Goal: Information Seeking & Learning: Understand process/instructions

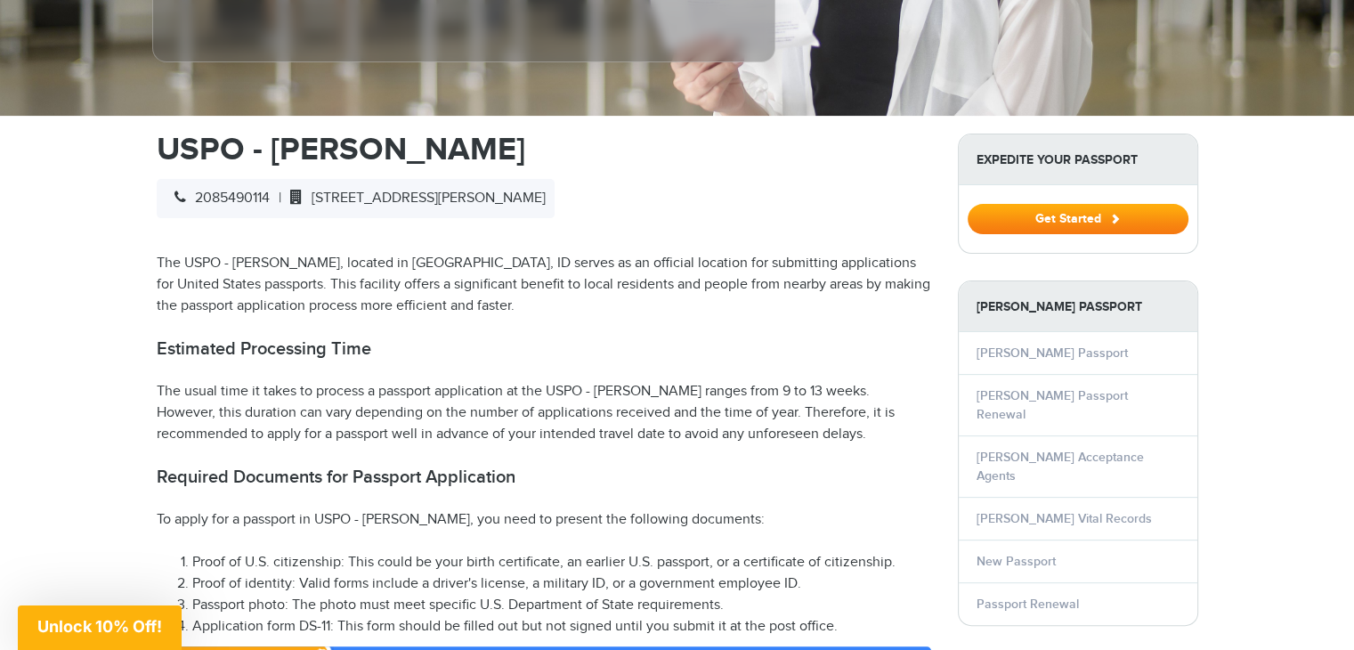
scroll to position [534, 0]
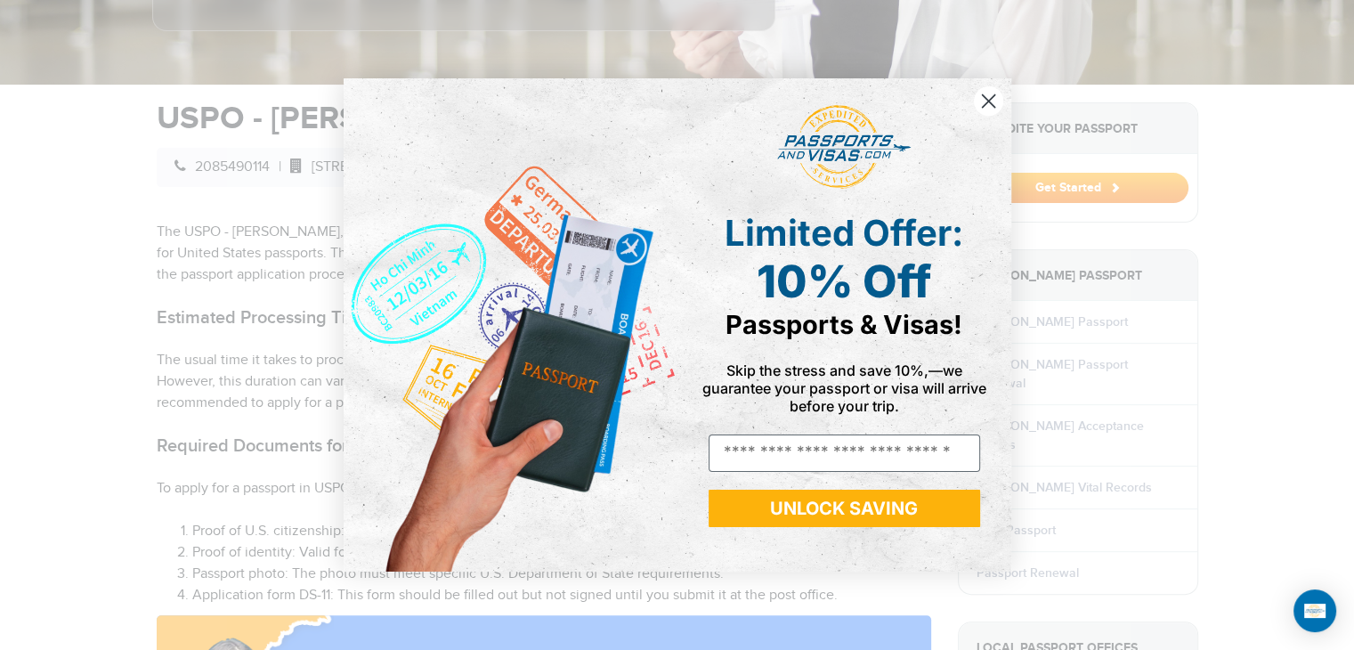
click at [986, 99] on icon "Close dialog" at bounding box center [988, 101] width 12 height 12
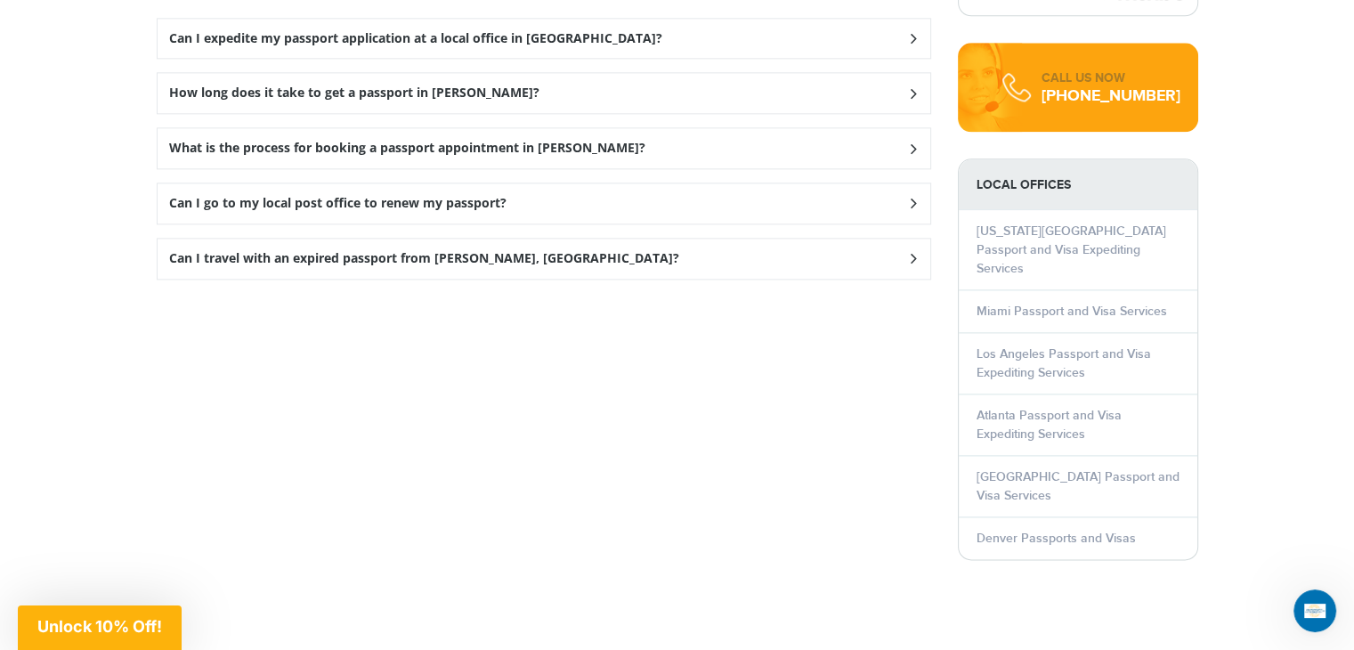
scroll to position [2226, 0]
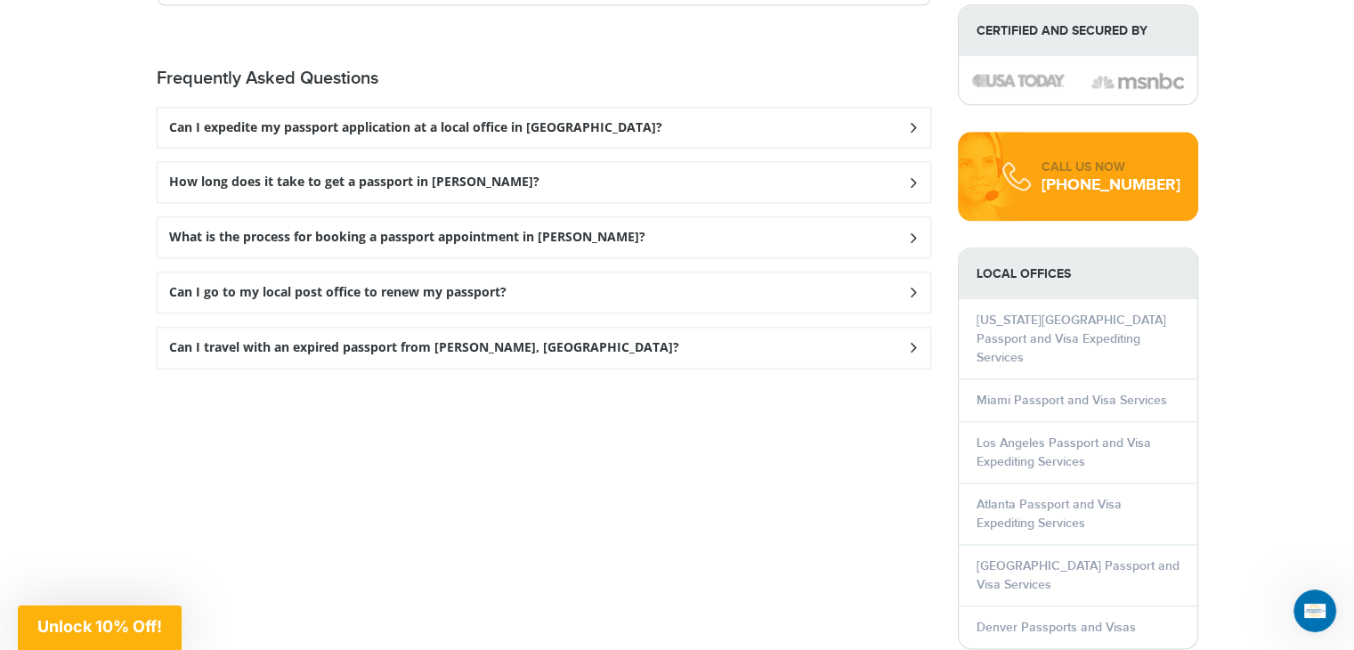
click at [354, 135] on h3 "How long does it take to get a passport in Weiser?" at bounding box center [415, 127] width 493 height 15
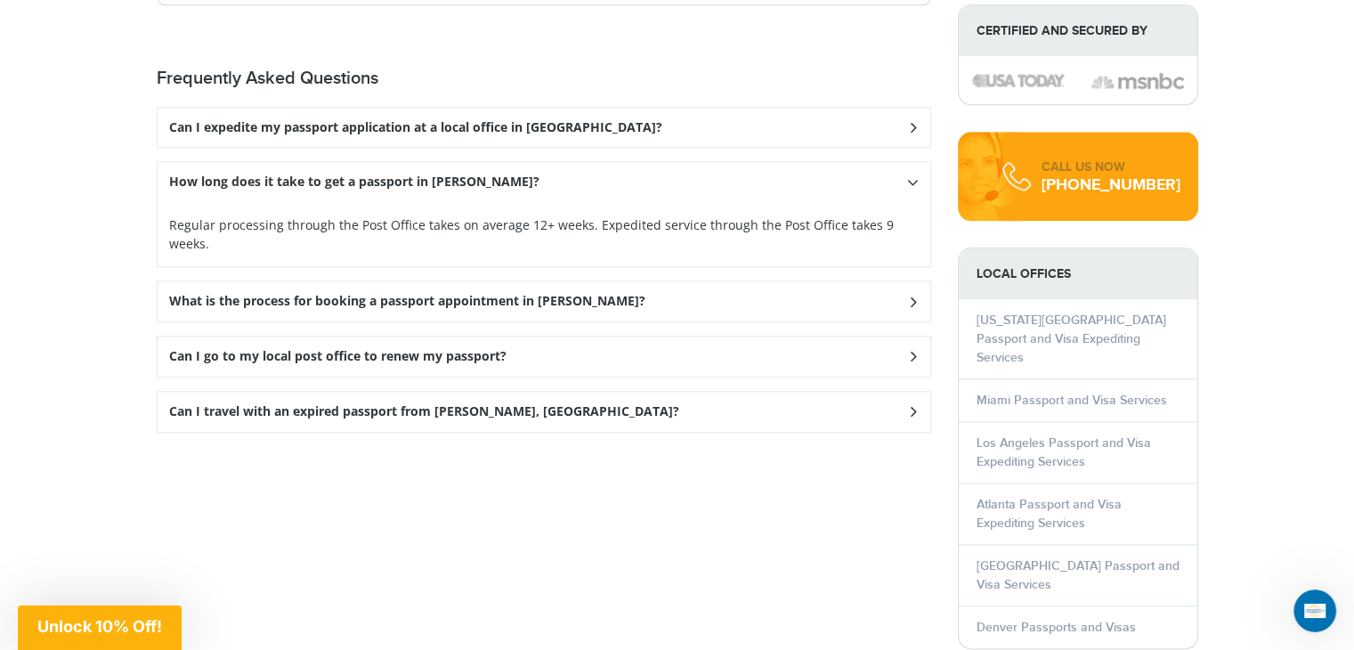
click at [415, 135] on h3 "Can I go to my local post office to renew my passport?" at bounding box center [415, 127] width 493 height 15
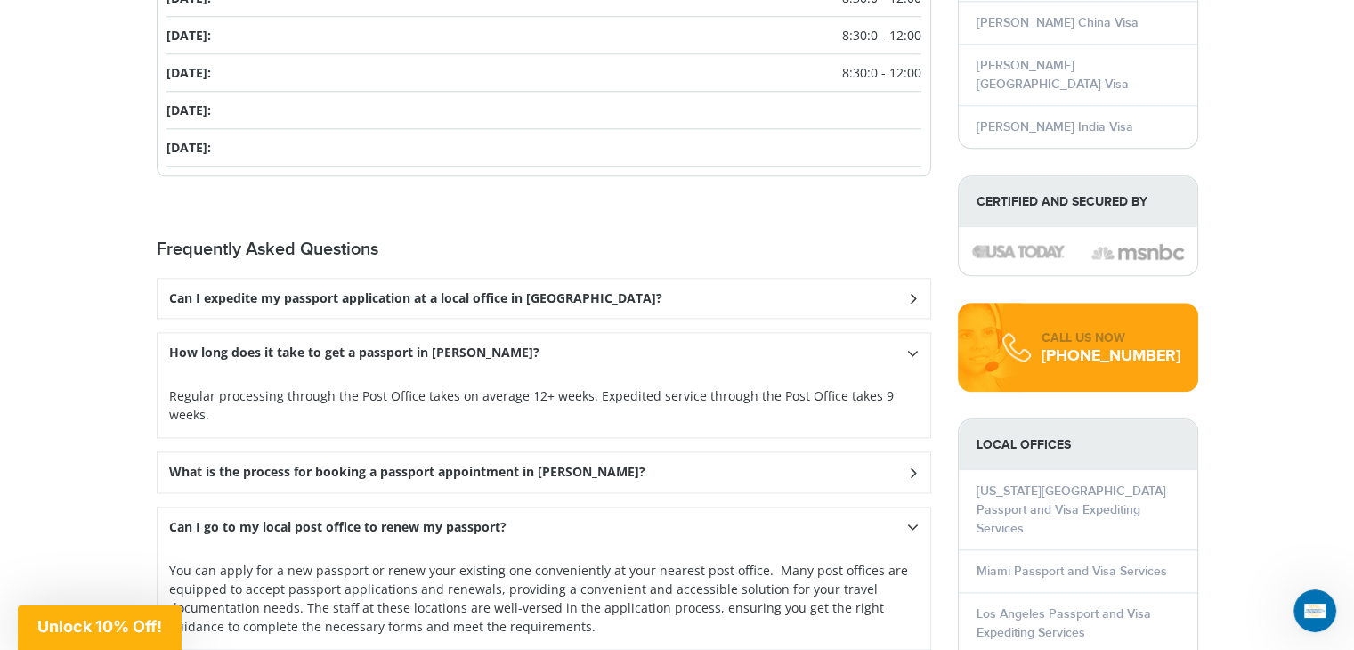
scroll to position [2048, 0]
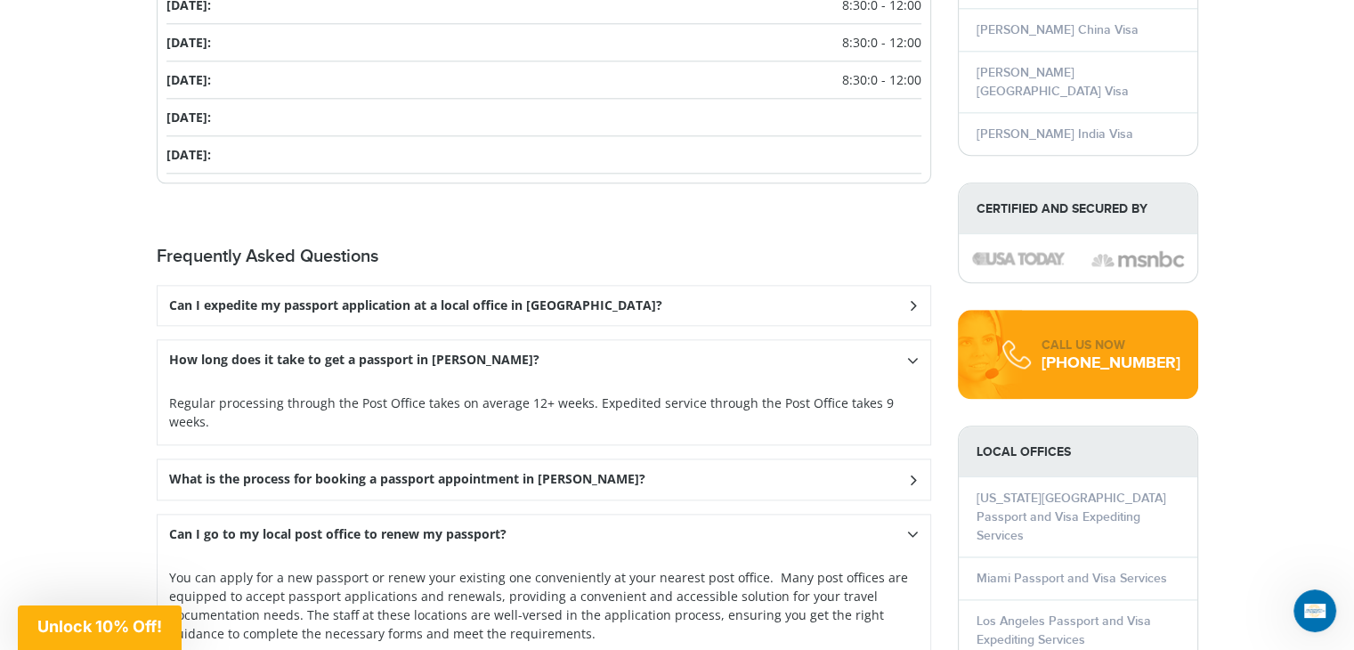
click at [531, 313] on h3 "What is the process for booking a passport appointment in Weiser?" at bounding box center [415, 305] width 493 height 15
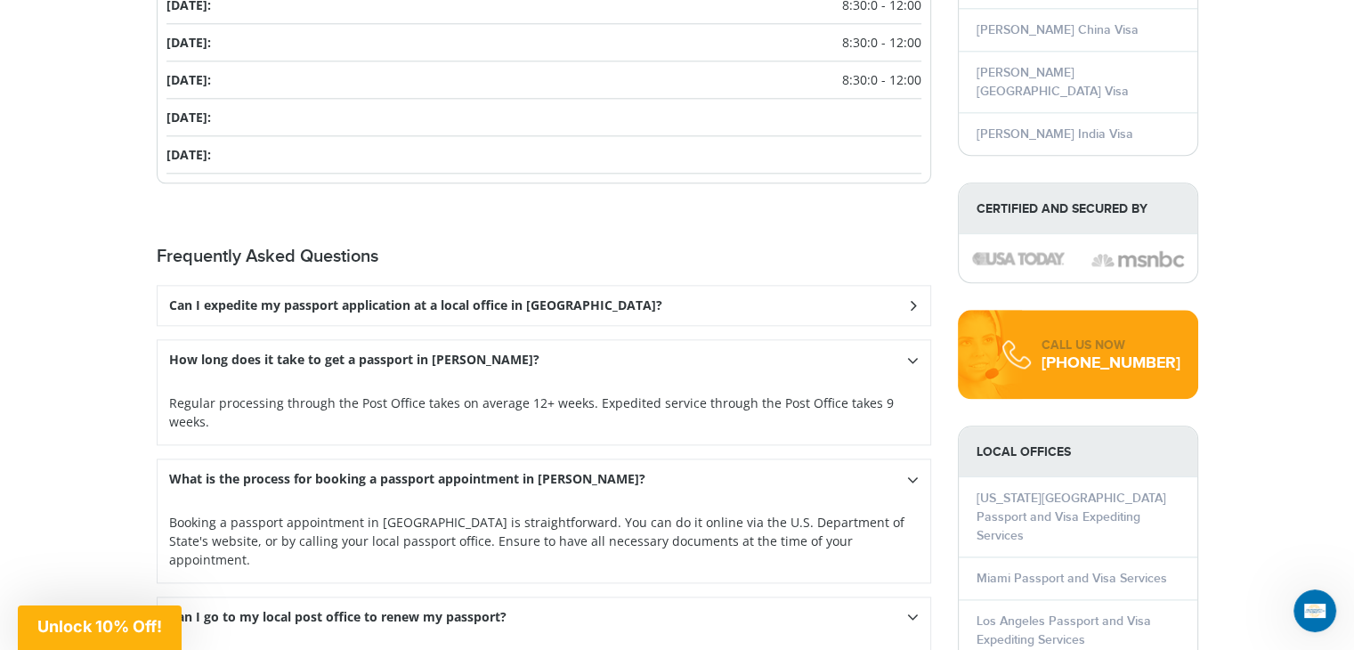
scroll to position [1959, 0]
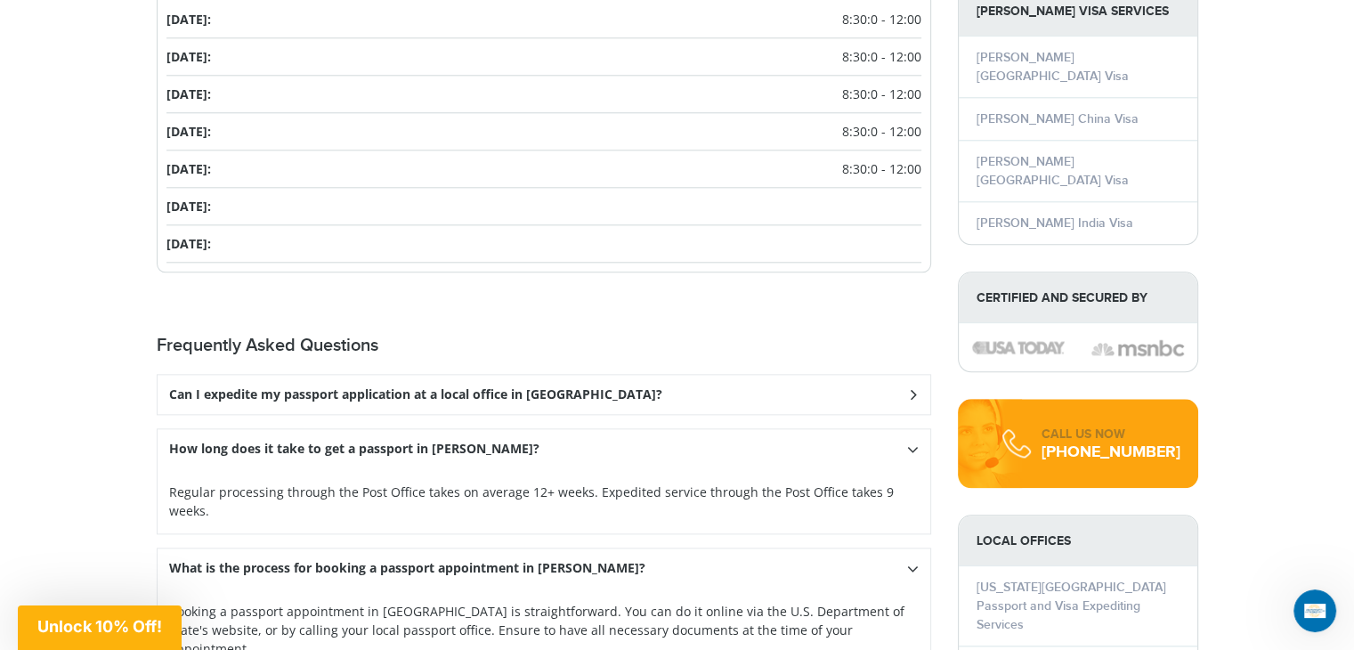
click at [426, 387] on h3 "Can I expedite my passport application at a local office in Weiser?" at bounding box center [415, 394] width 493 height 15
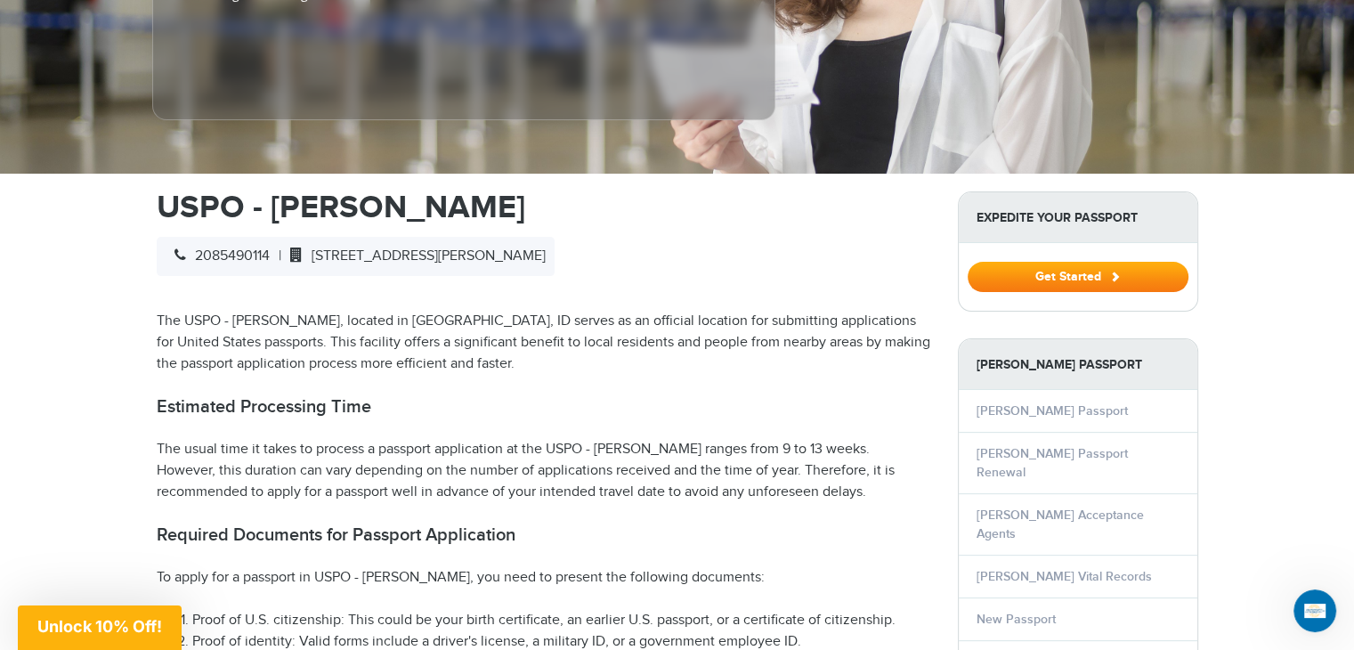
scroll to position [534, 0]
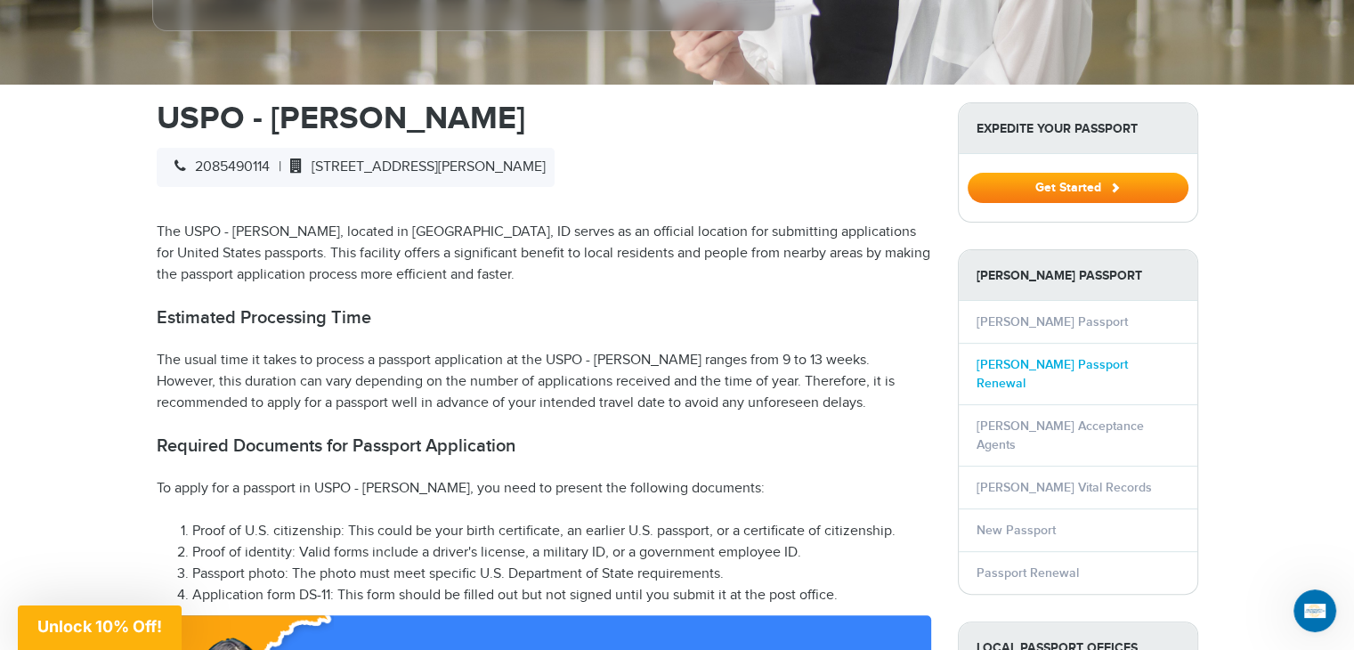
click at [1016, 357] on link "Weiser Passport Renewal" at bounding box center [1052, 374] width 151 height 34
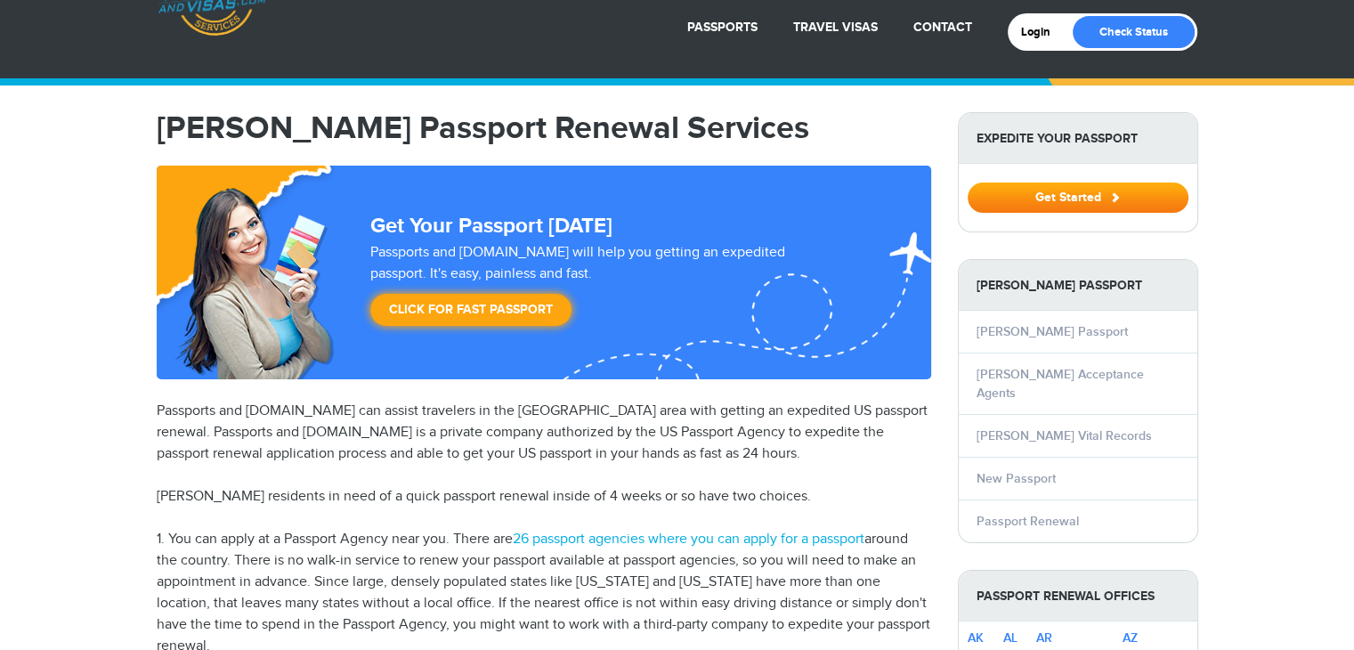
scroll to position [178, 0]
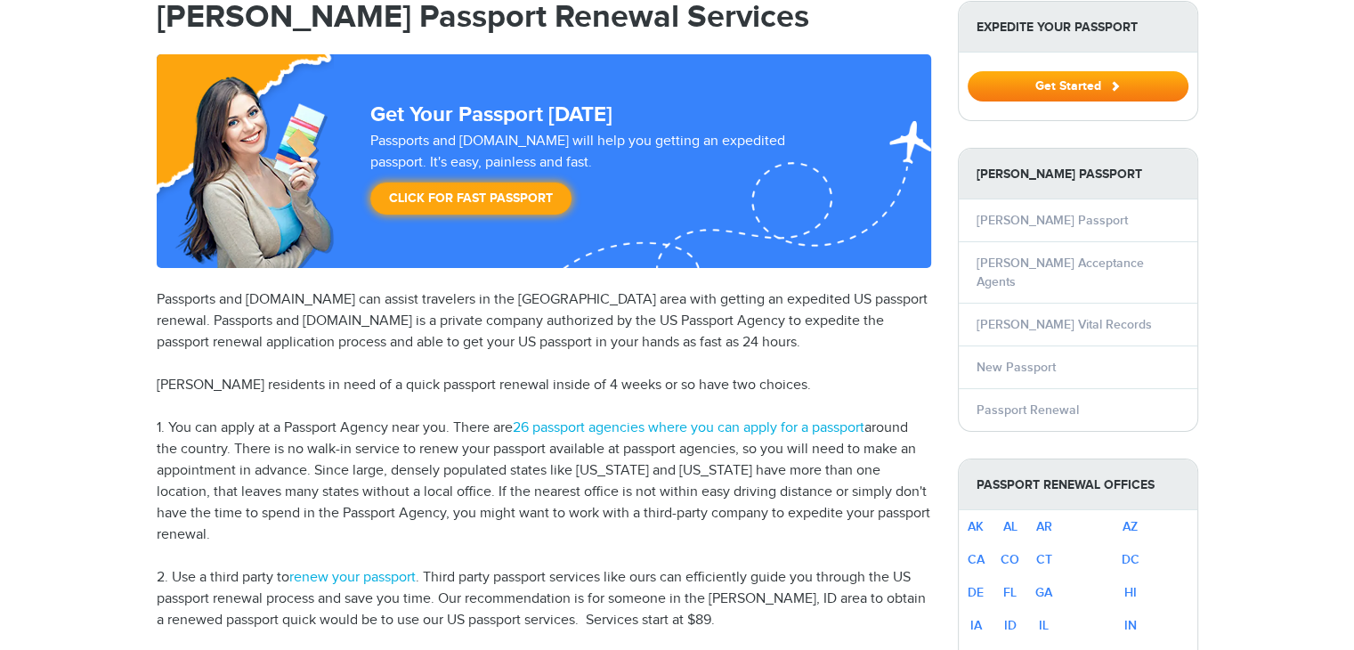
select select "**********"
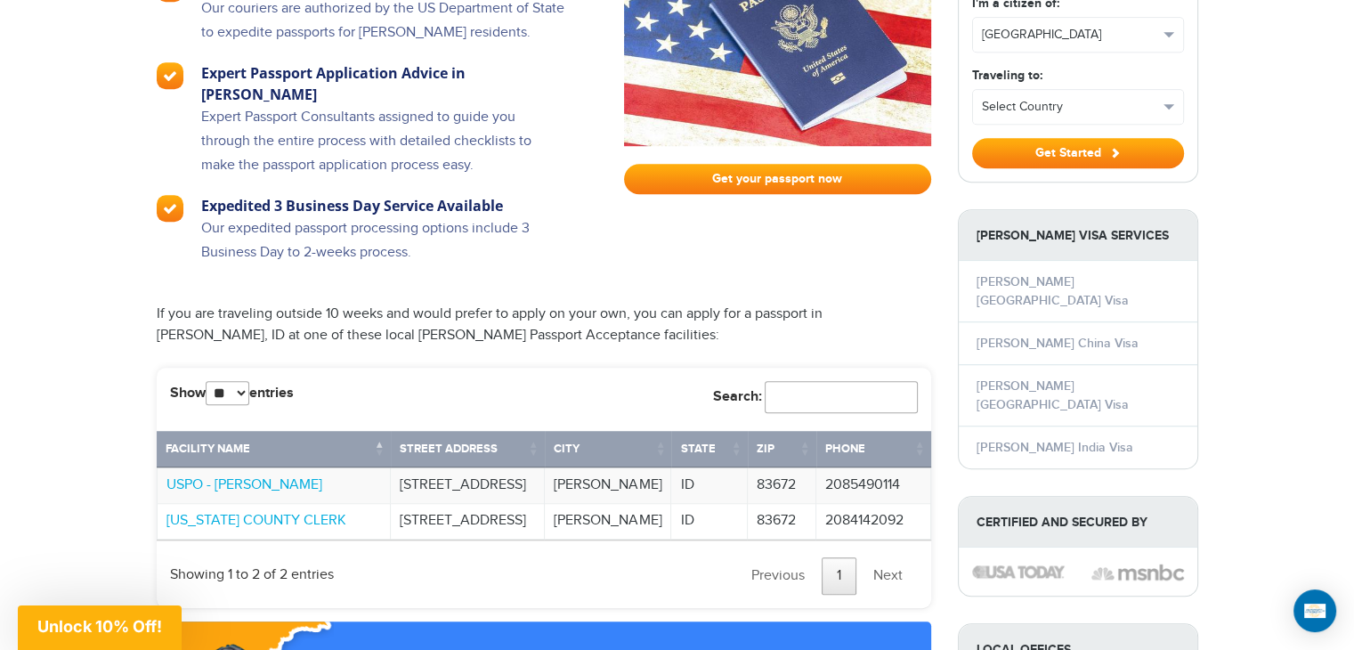
scroll to position [1246, 0]
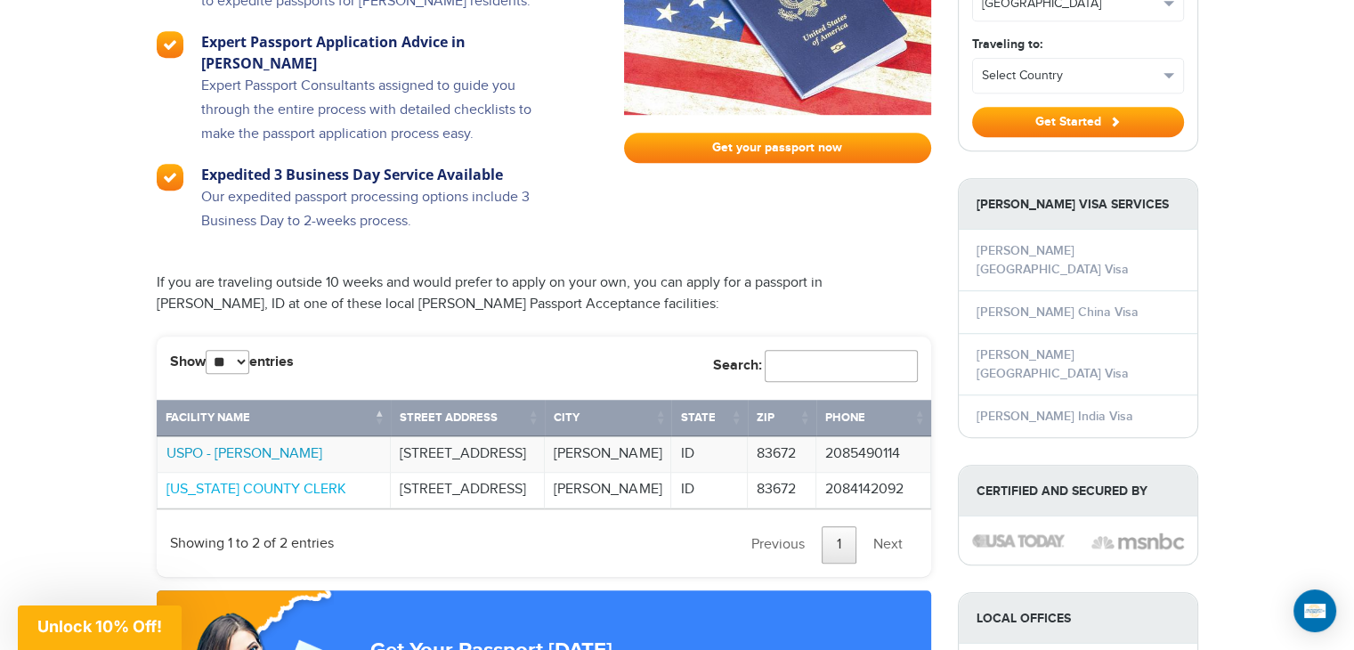
click at [210, 445] on link "USPO - WEISER" at bounding box center [244, 453] width 156 height 17
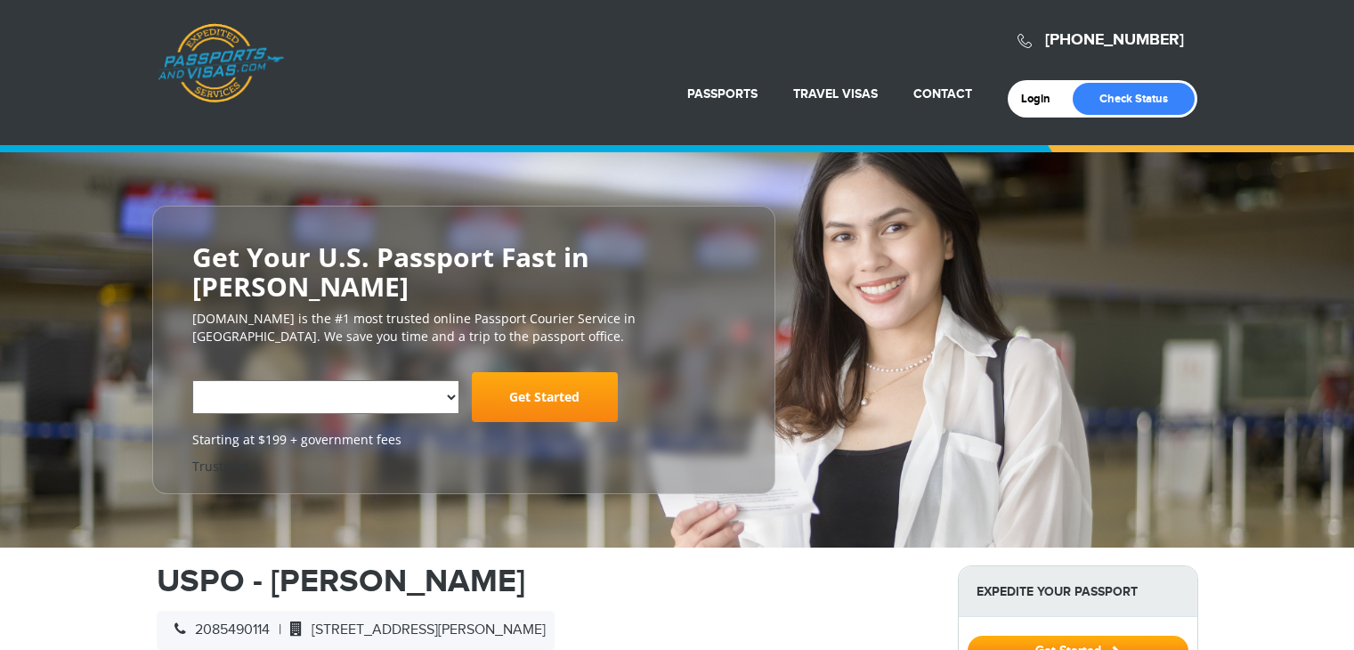
select select "**********"
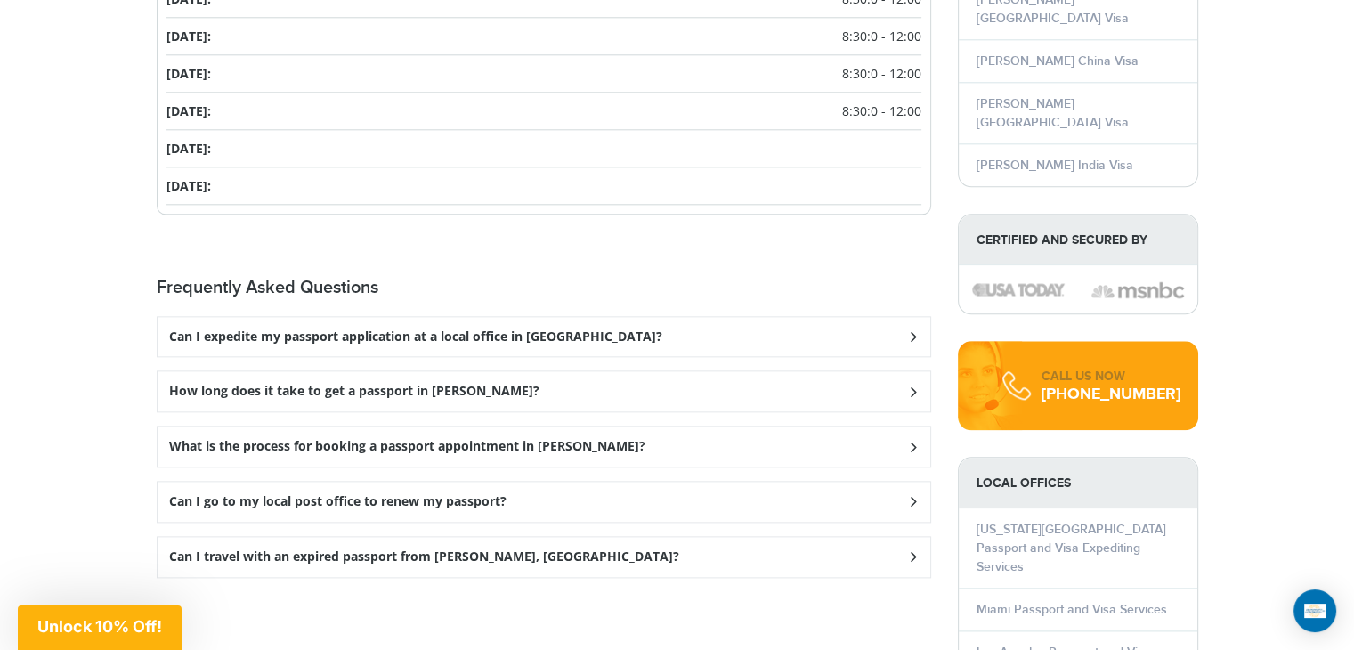
scroll to position [2048, 0]
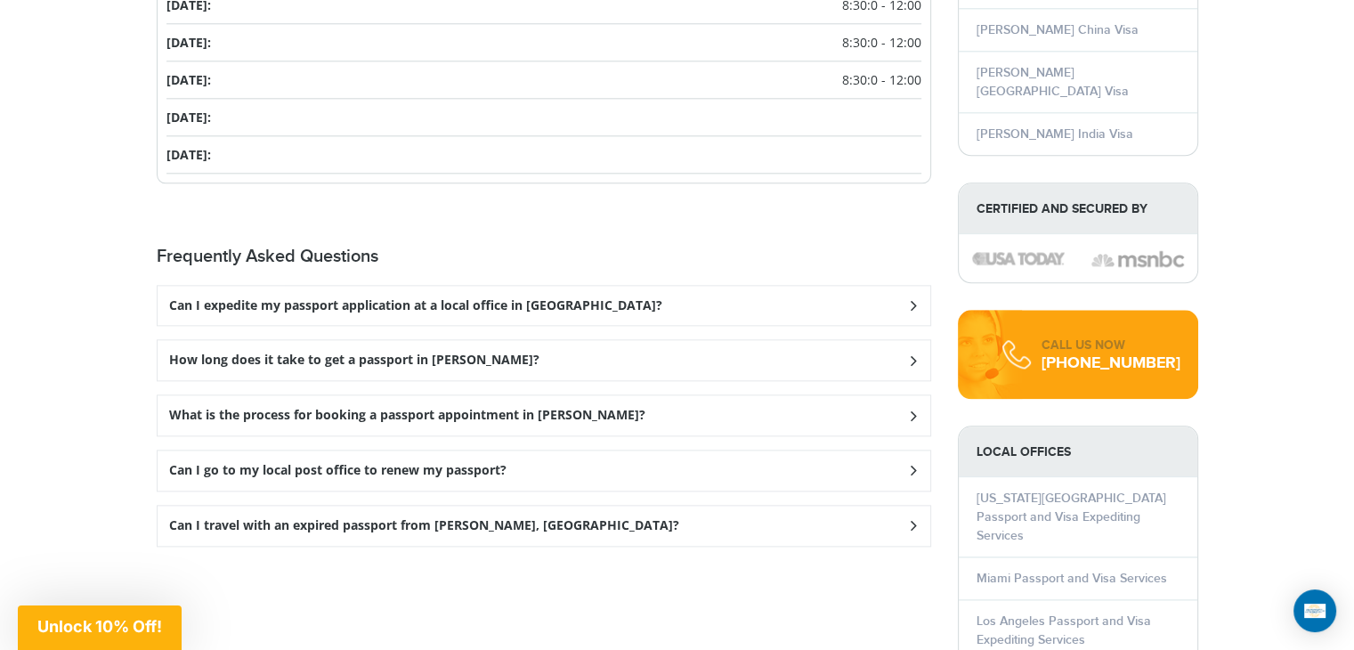
click at [369, 313] on h3 "Can I go to my local post office to renew my passport?" at bounding box center [415, 305] width 493 height 15
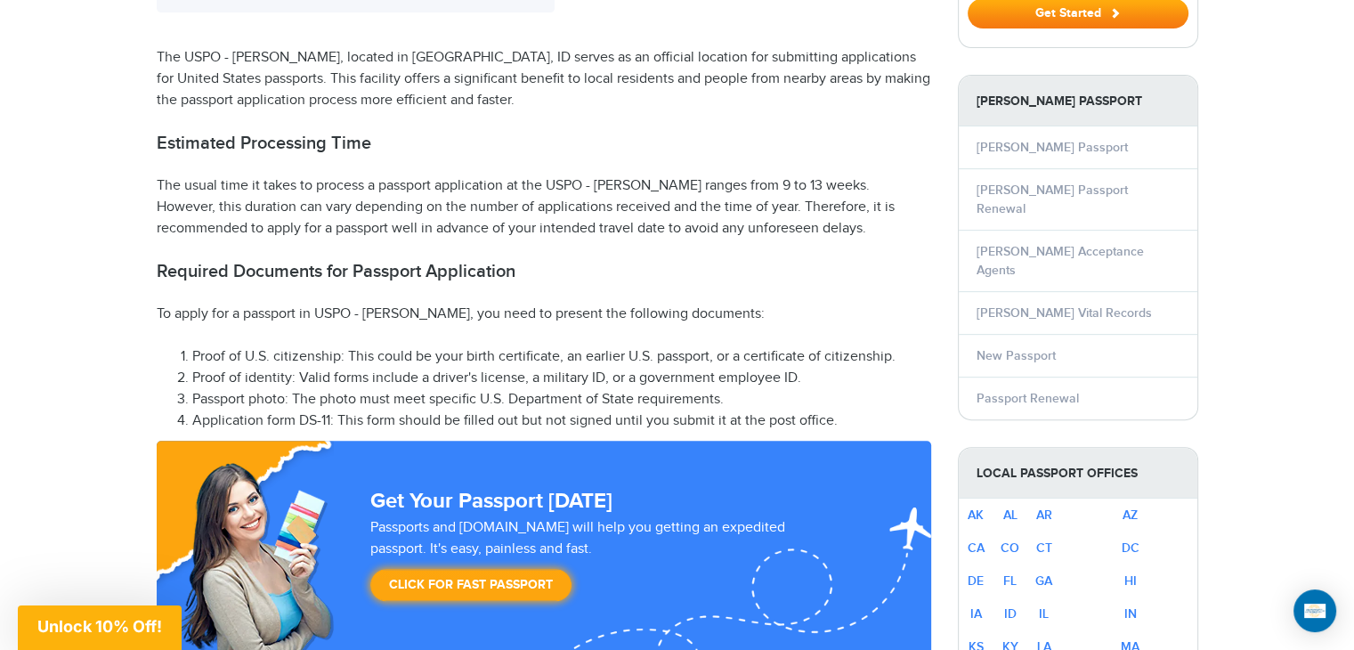
scroll to position [712, 0]
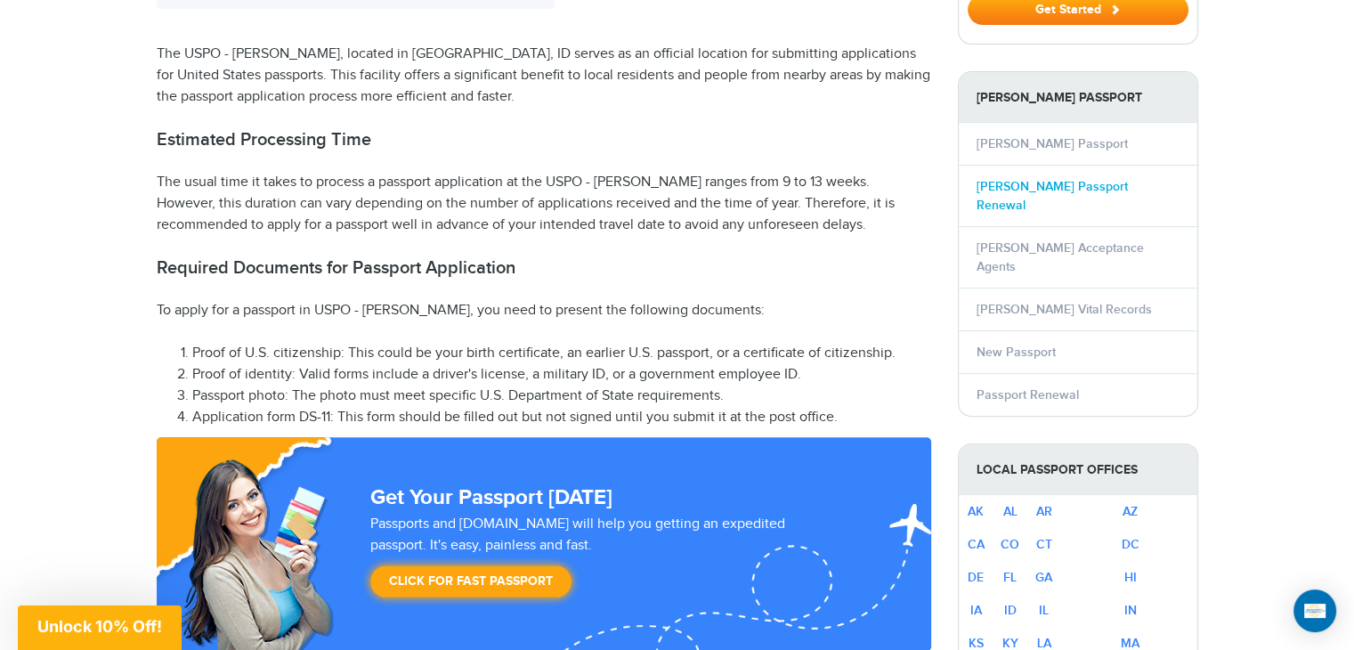
click at [1032, 179] on link "Weiser Passport Renewal" at bounding box center [1052, 196] width 151 height 34
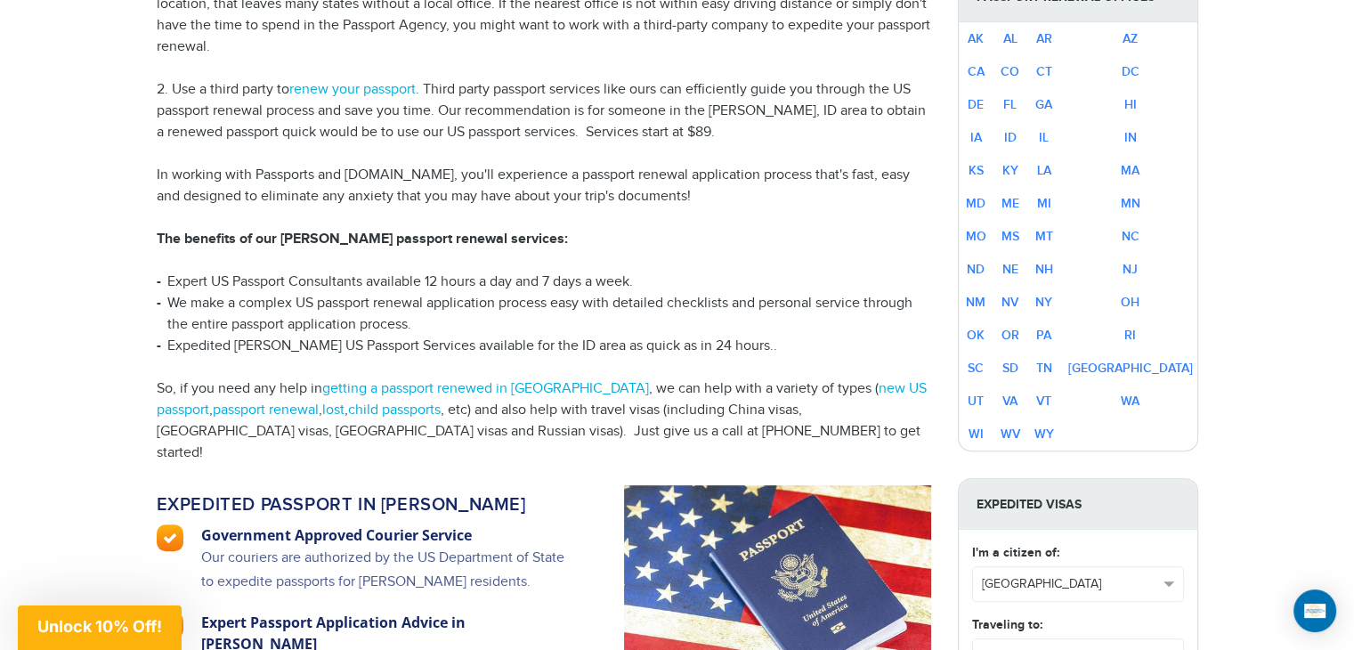
scroll to position [623, 0]
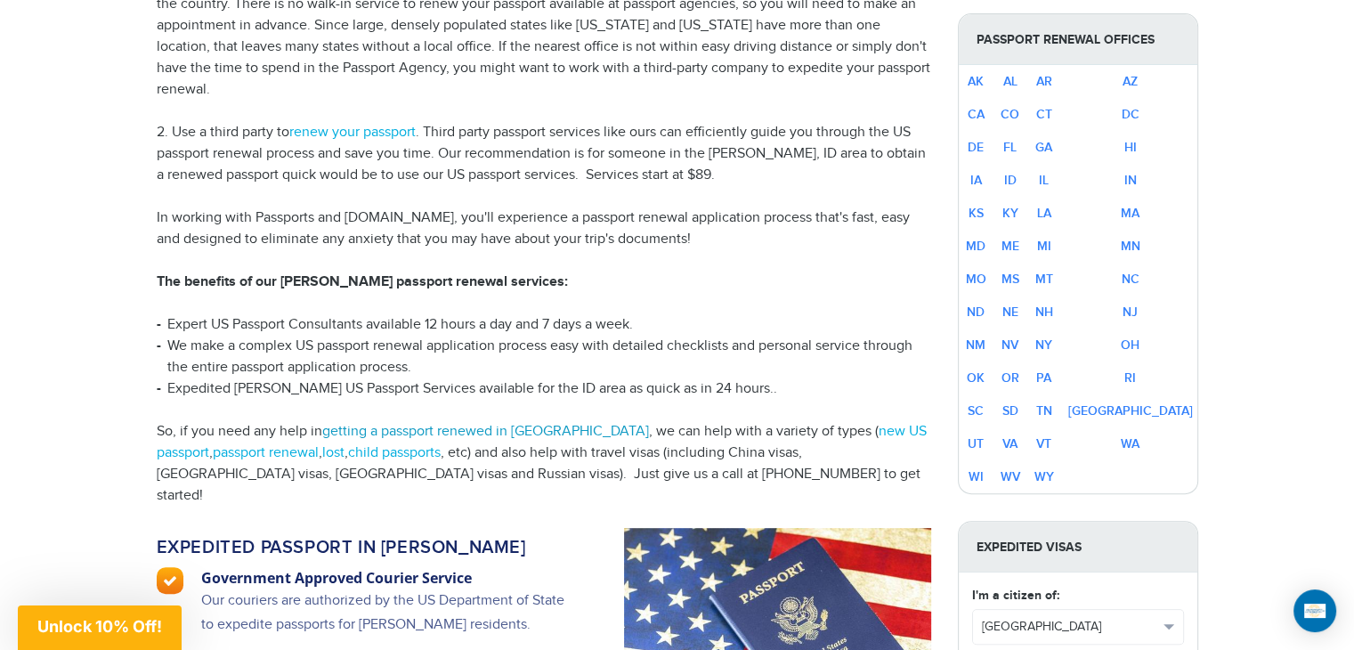
click at [442, 423] on link "getting a passport renewed in Weiser" at bounding box center [485, 431] width 327 height 17
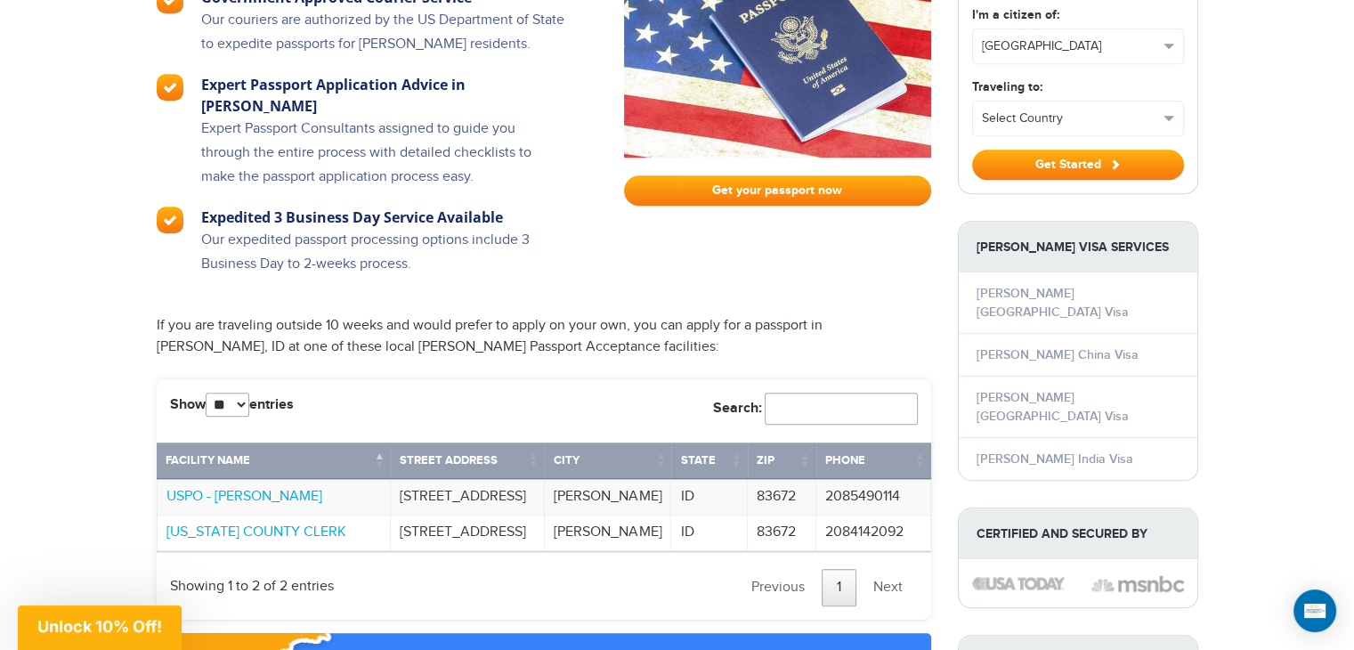
scroll to position [1222, 0]
